Goal: Information Seeking & Learning: Learn about a topic

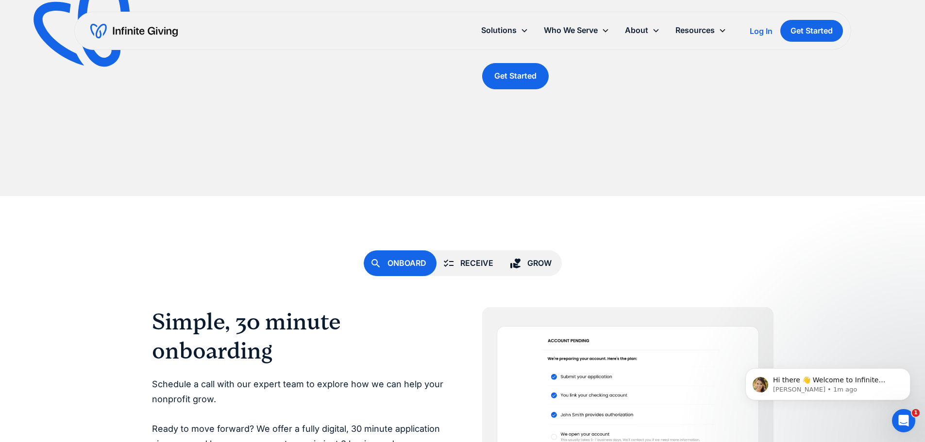
scroll to position [2281, 0]
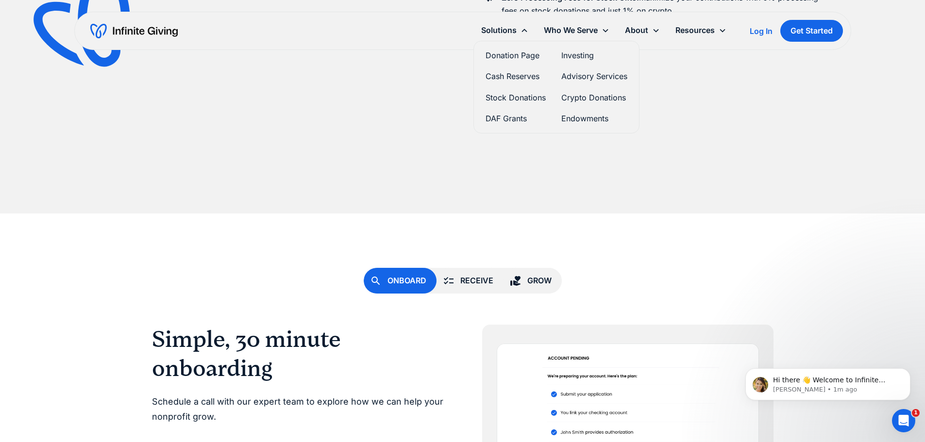
click at [515, 77] on link "Cash Reserves" at bounding box center [515, 76] width 60 height 13
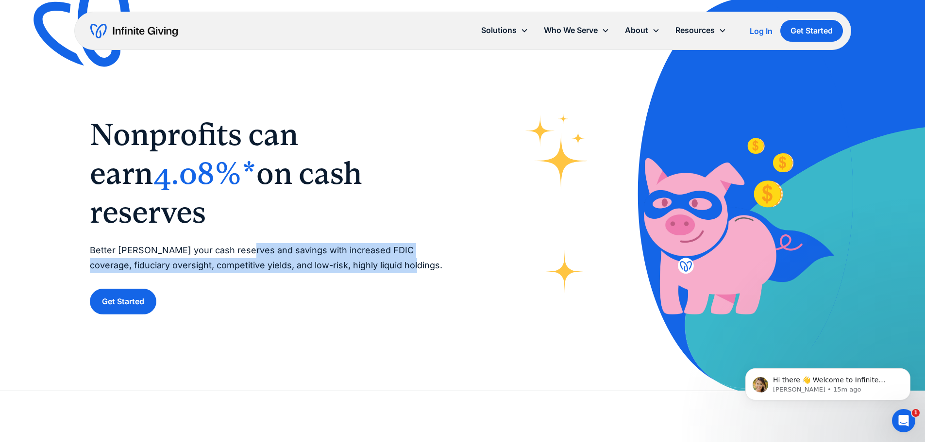
drag, startPoint x: 238, startPoint y: 229, endPoint x: 425, endPoint y: 250, distance: 188.0
click at [425, 250] on p "Better steward your cash reserves and savings with increased FDIC coverage, fid…" at bounding box center [266, 258] width 353 height 30
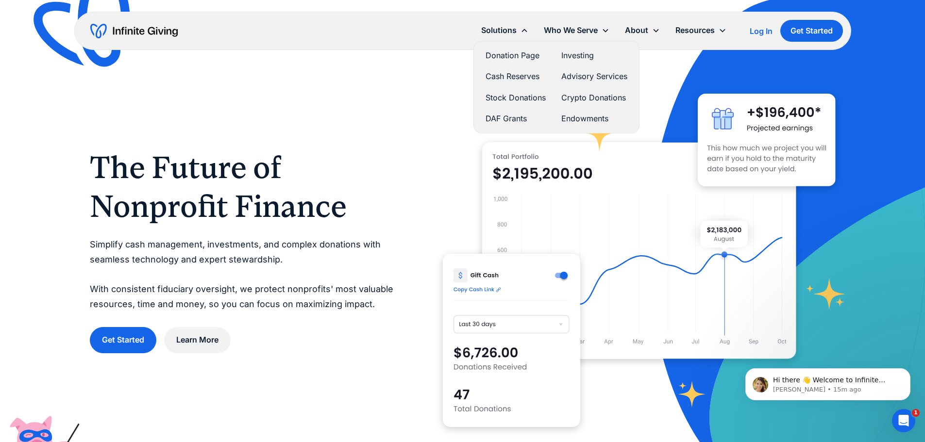
click at [494, 75] on link "Cash Reserves" at bounding box center [515, 76] width 60 height 13
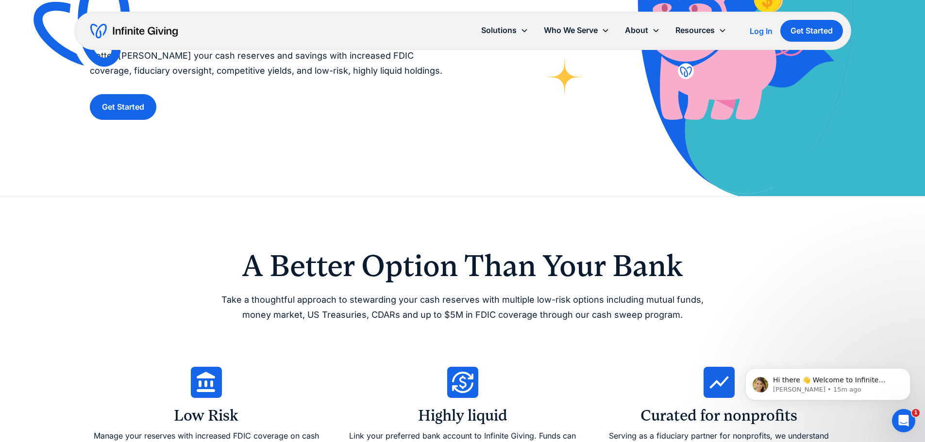
scroll to position [194, 0]
